Goal: Task Accomplishment & Management: Complete application form

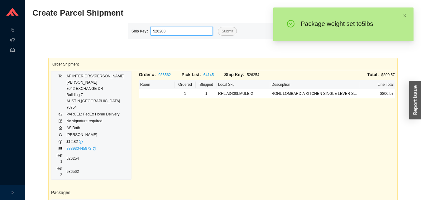
type input "526288"
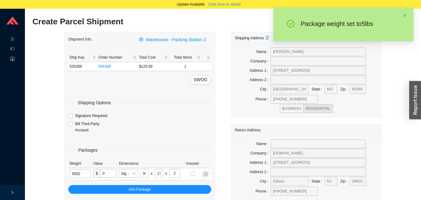
type input "5"
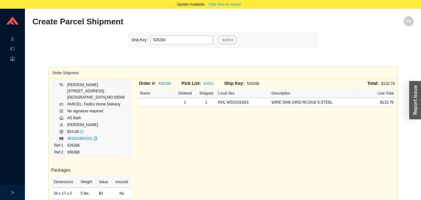
type input "526294"
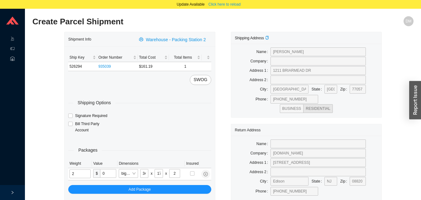
type input "7"
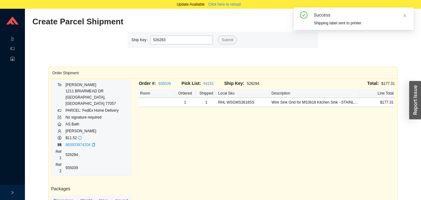
type input "526283"
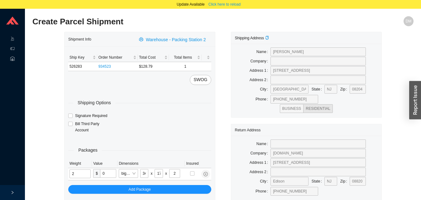
type input "4"
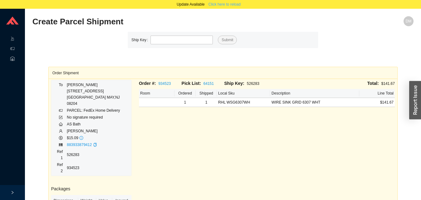
click at [229, 5] on span "Click here to reload" at bounding box center [225, 4] width 32 height 6
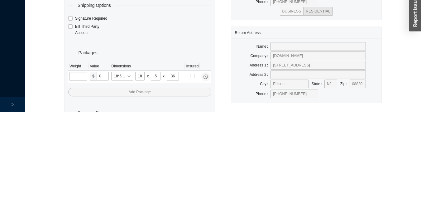
scroll to position [21, 0]
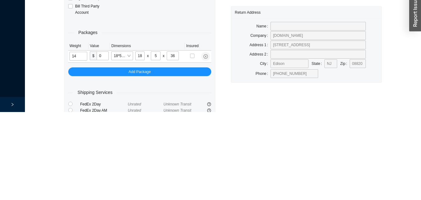
type input "14"
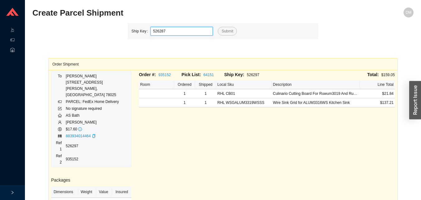
type input "526287"
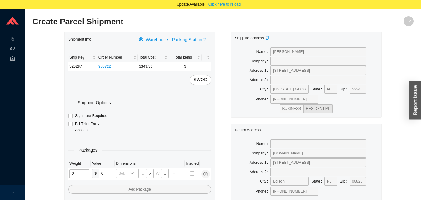
type input "21"
type input "18"
type input "12"
click at [78, 173] on input "tel" at bounding box center [80, 173] width 21 height 9
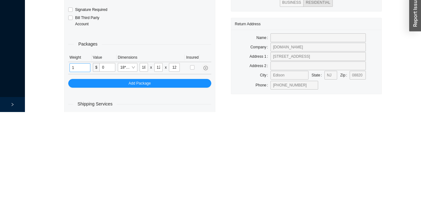
scroll to position [30, 0]
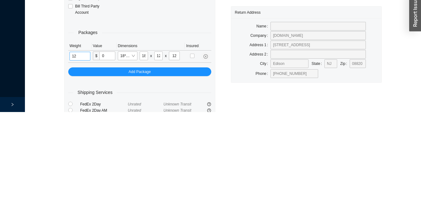
type input "12"
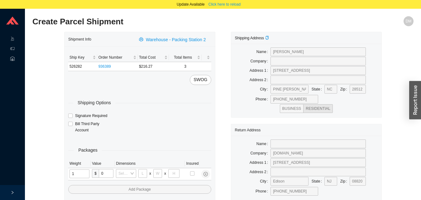
type input "12"
type input "18"
type input "12"
type input "6"
click at [81, 176] on input "tel" at bounding box center [80, 173] width 20 height 9
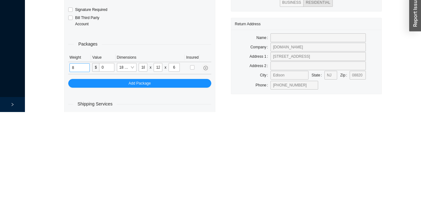
scroll to position [30, 0]
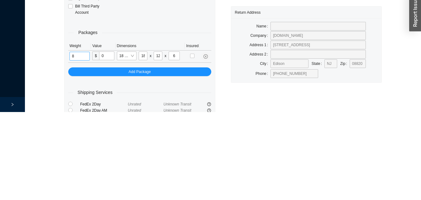
type input "8"
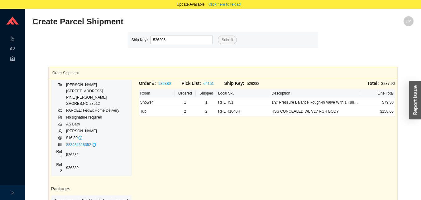
type input "526296"
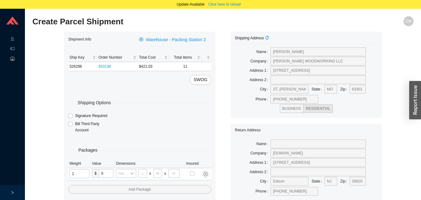
type input "17"
type input "8"
type input "36"
click at [73, 173] on input "tel" at bounding box center [80, 173] width 21 height 9
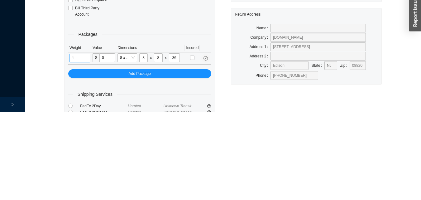
scroll to position [30, 0]
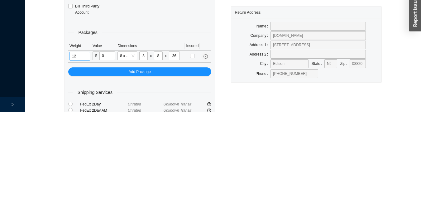
type input "12"
